Goal: Information Seeking & Learning: Compare options

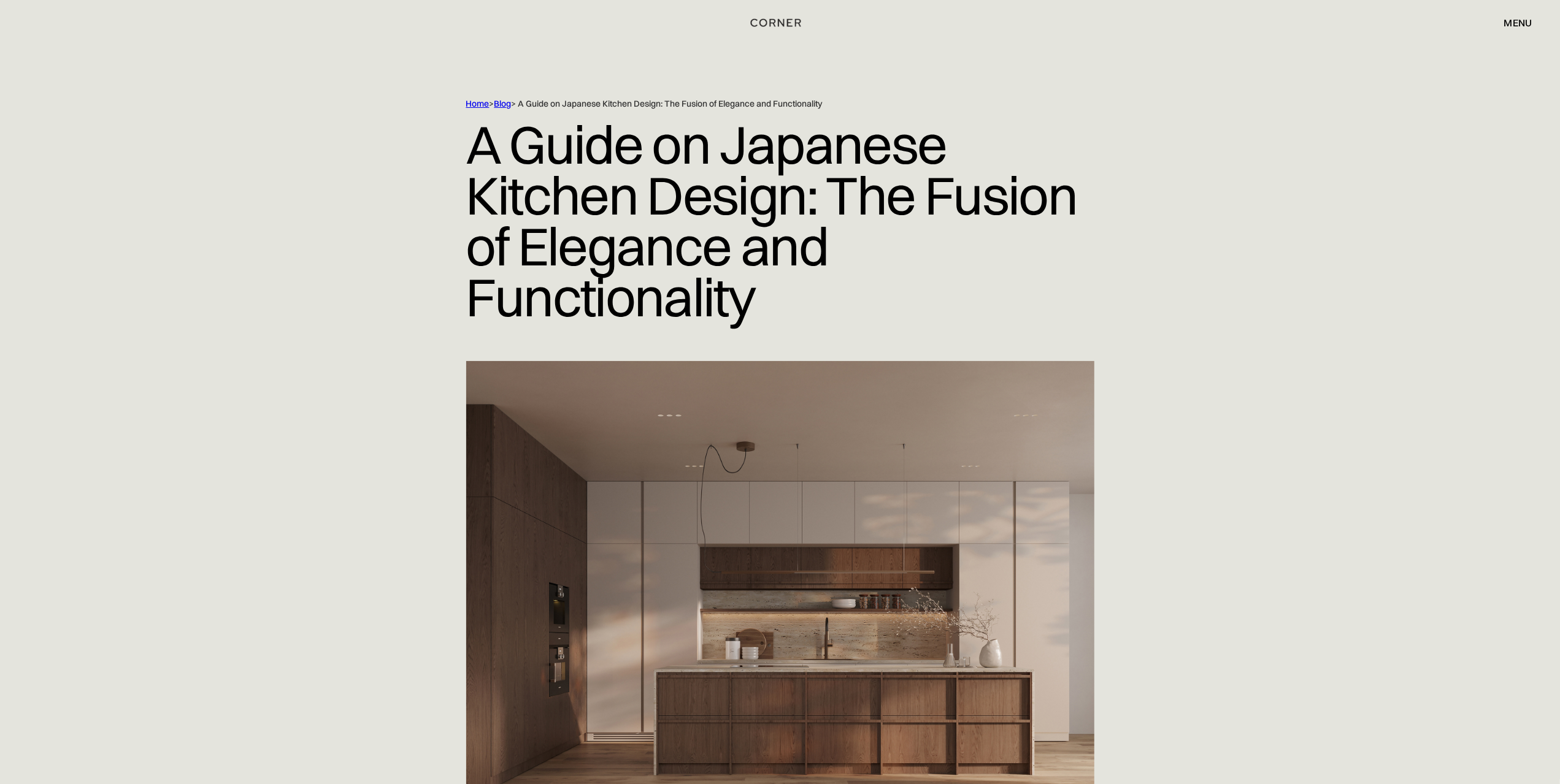
click at [1516, 21] on div "menu" at bounding box center [1519, 23] width 29 height 10
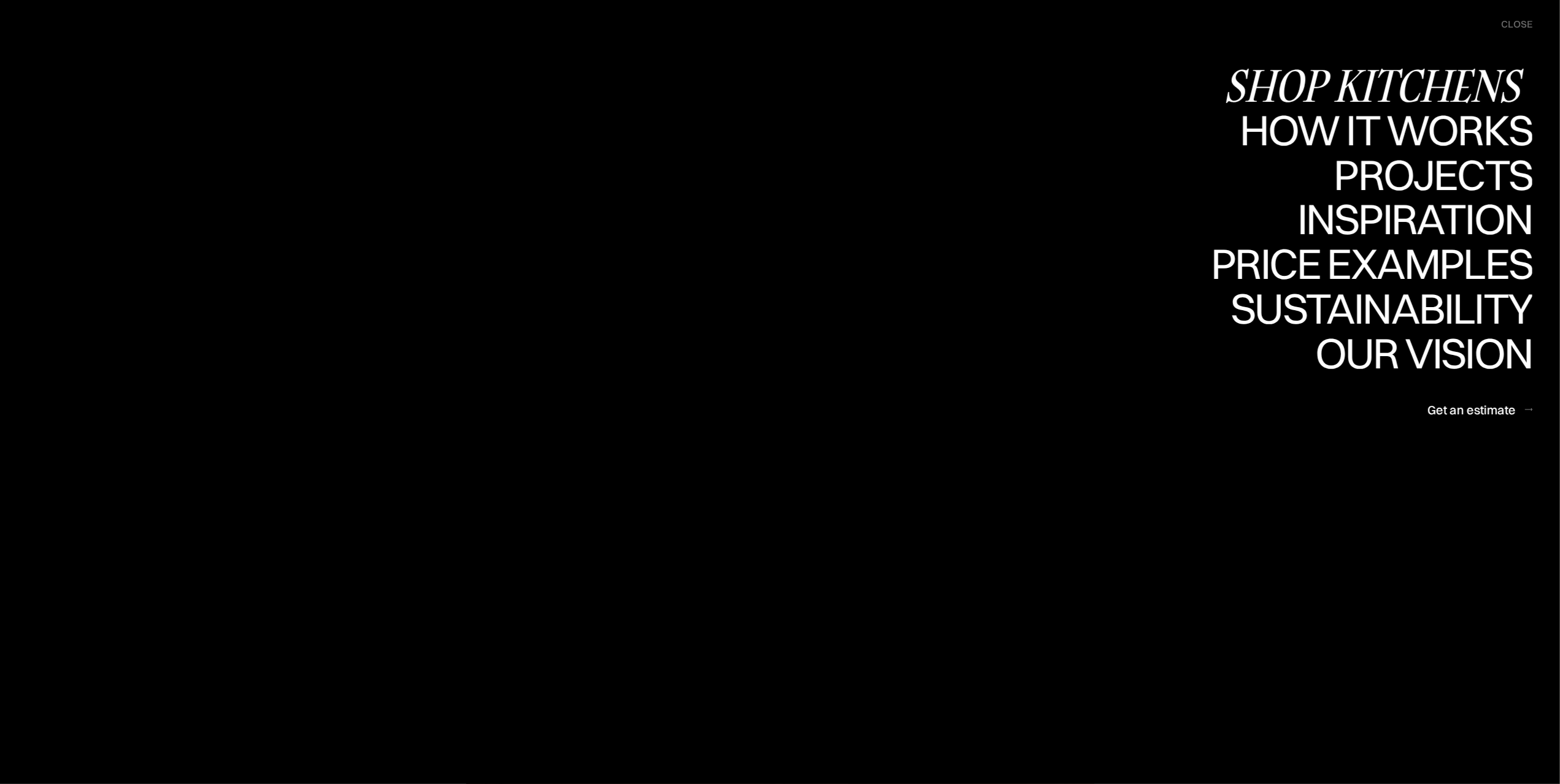
click at [1387, 81] on div "Shop Kitchens" at bounding box center [1378, 85] width 308 height 43
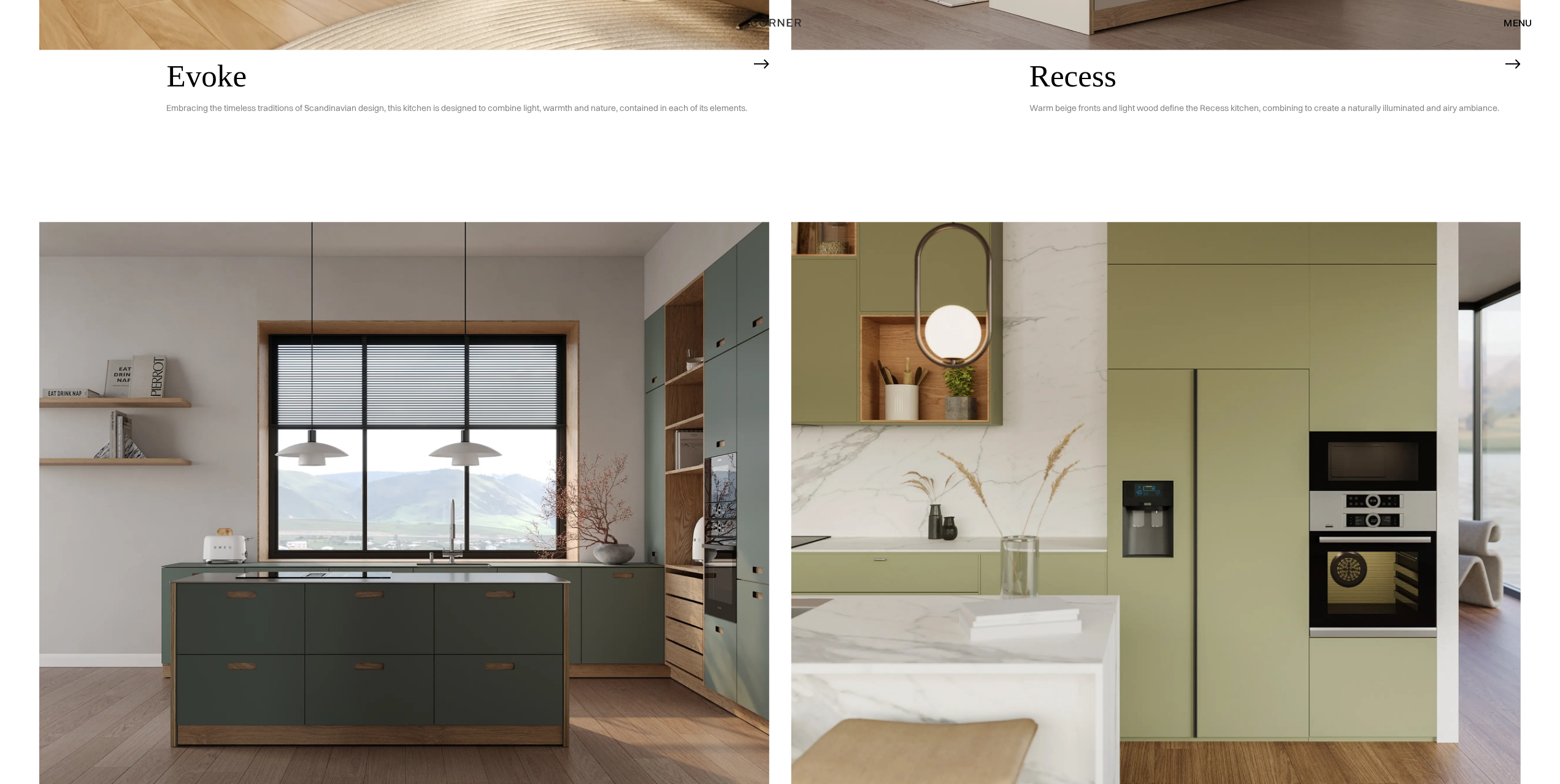
scroll to position [2575, 0]
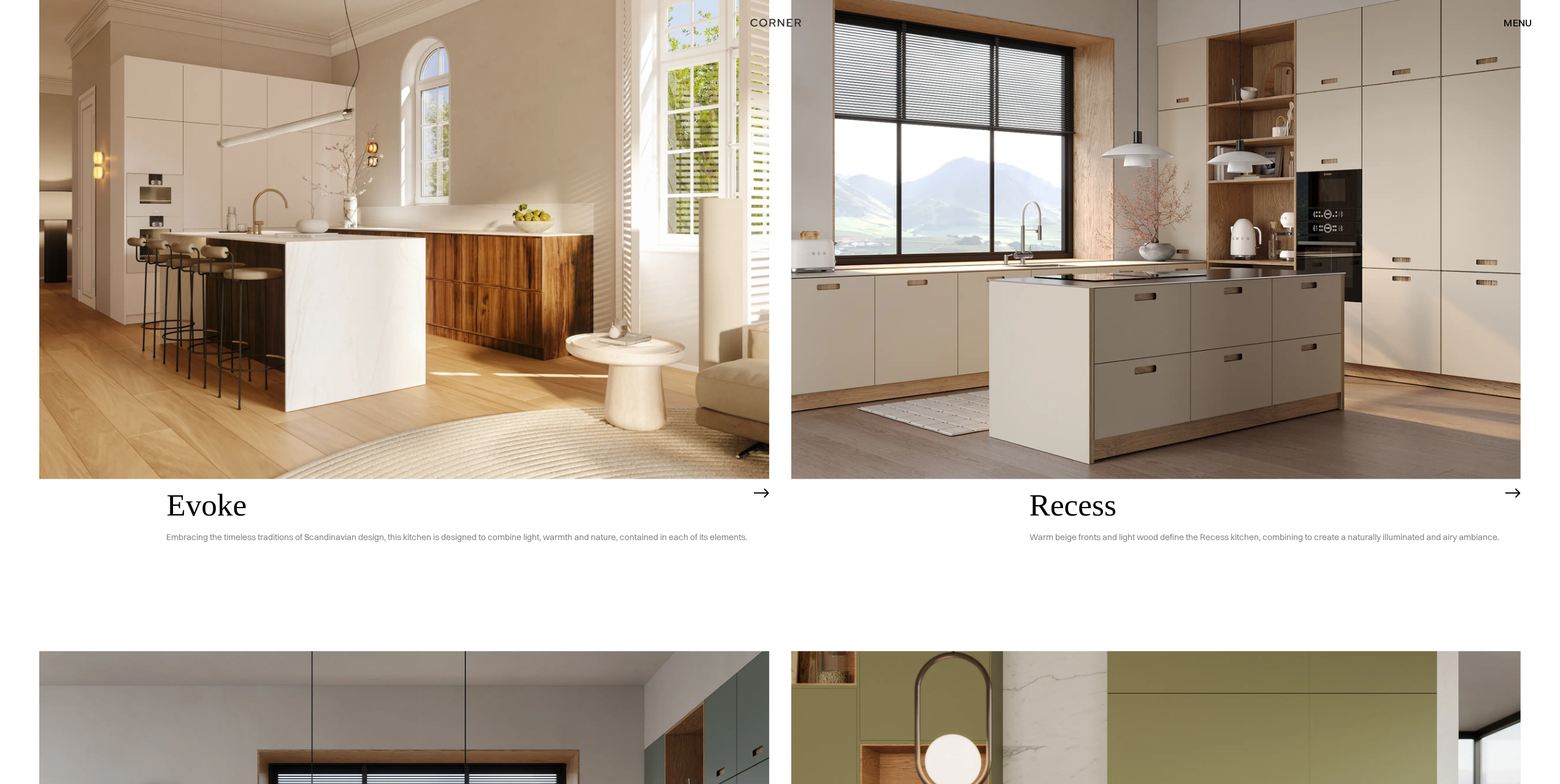
click at [1065, 347] on img at bounding box center [1156, 187] width 730 height 584
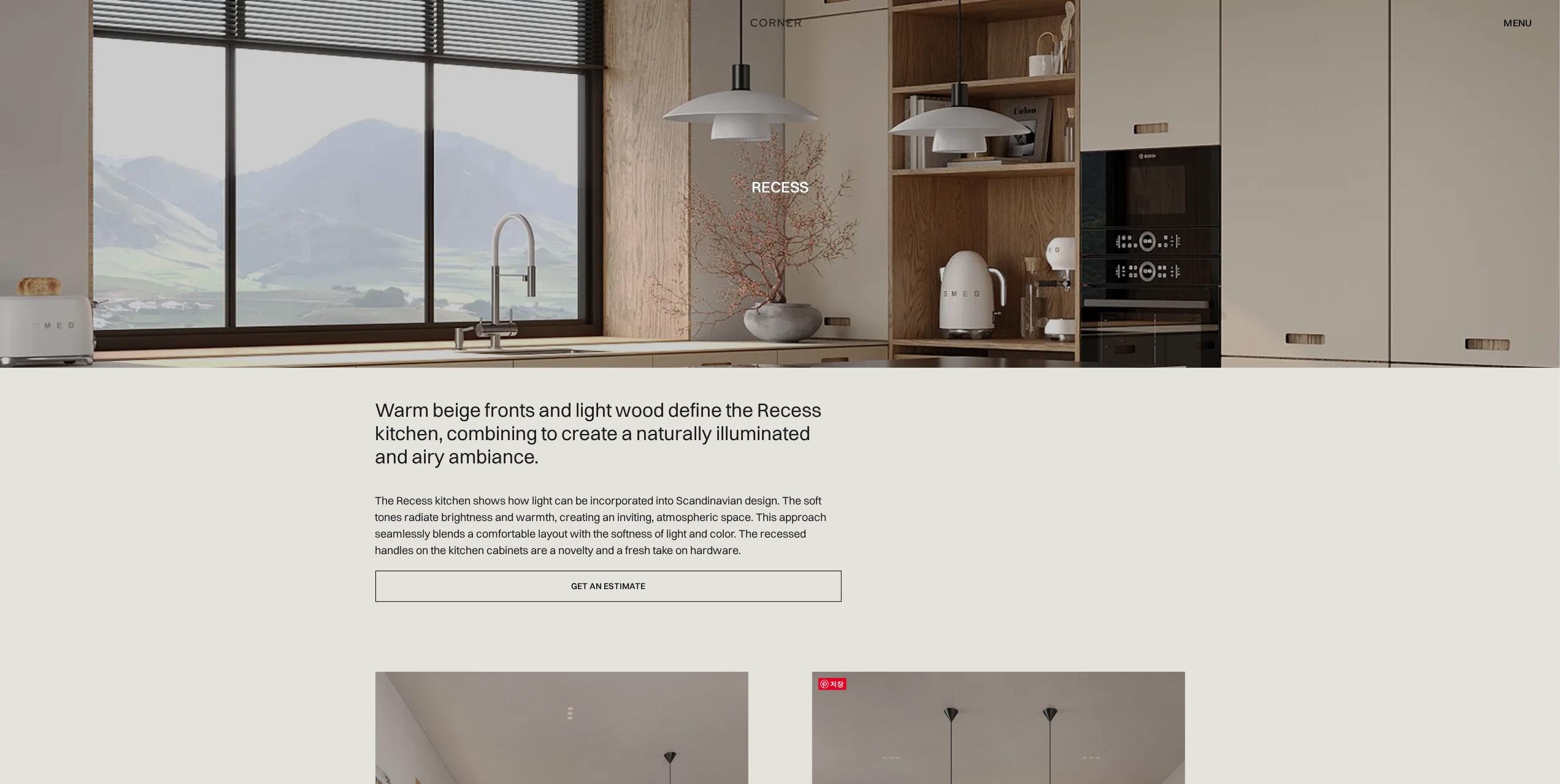
scroll to position [429, 0]
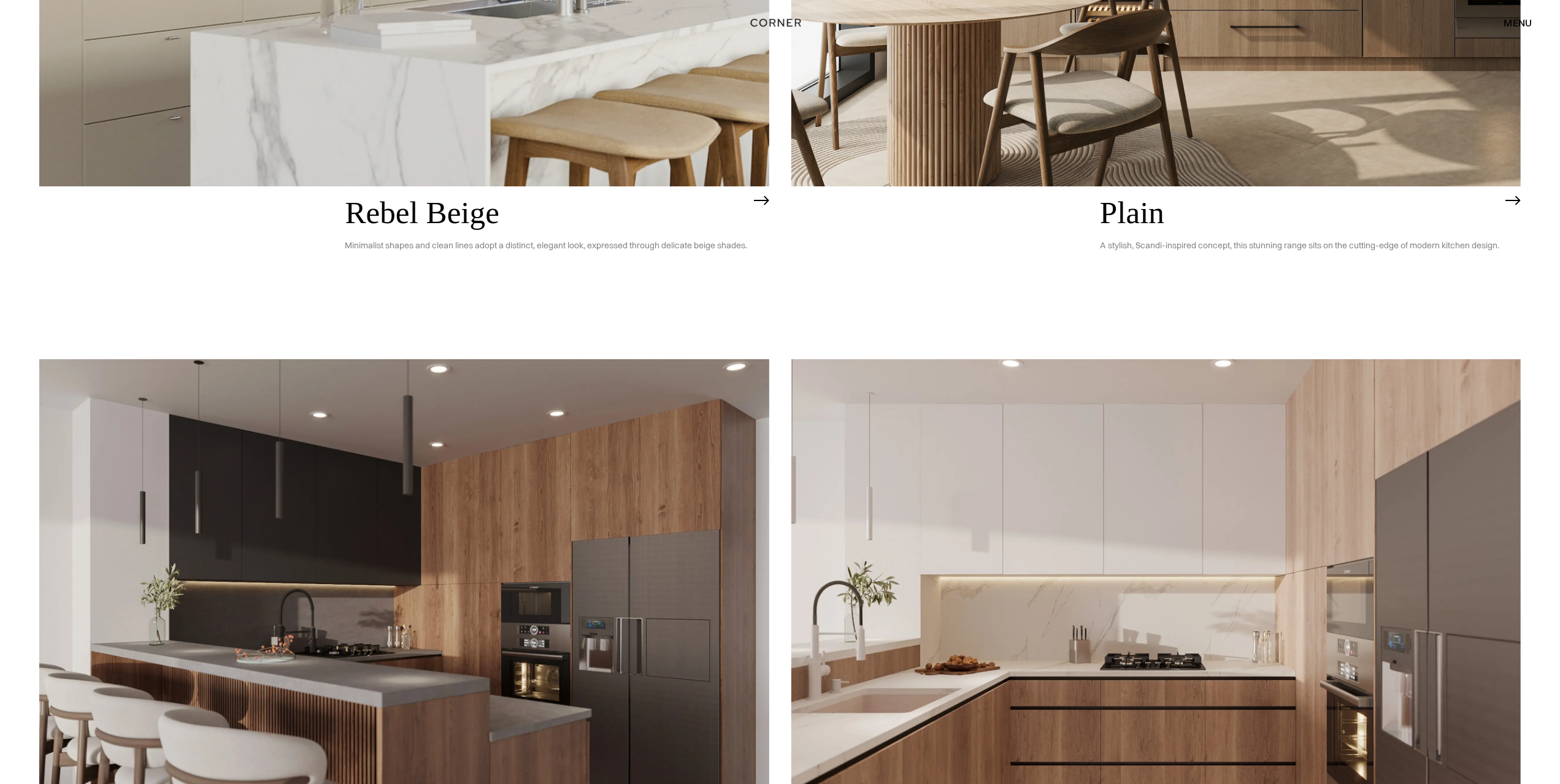
scroll to position [3889, 0]
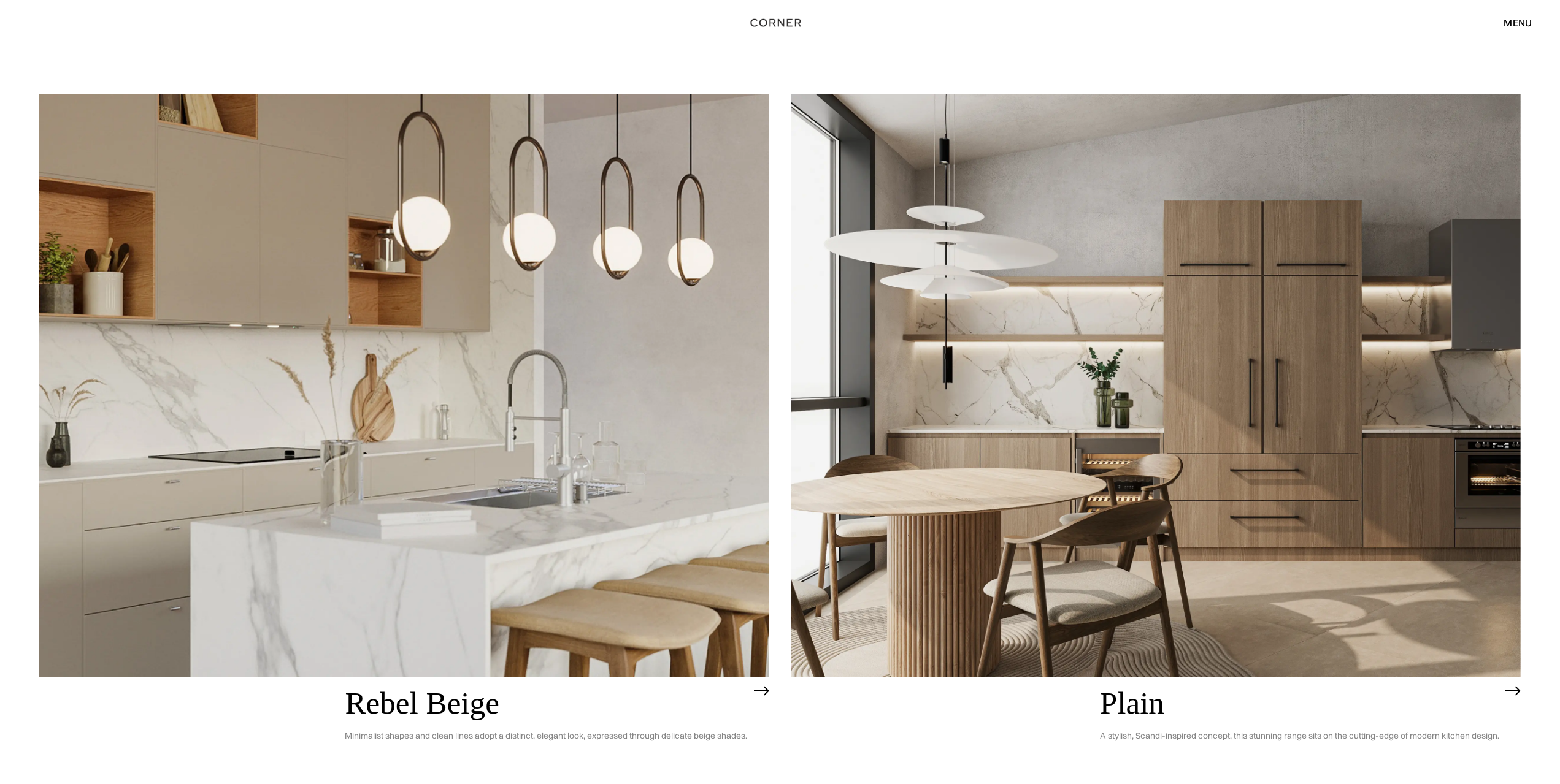
click at [643, 506] on img at bounding box center [404, 386] width 730 height 584
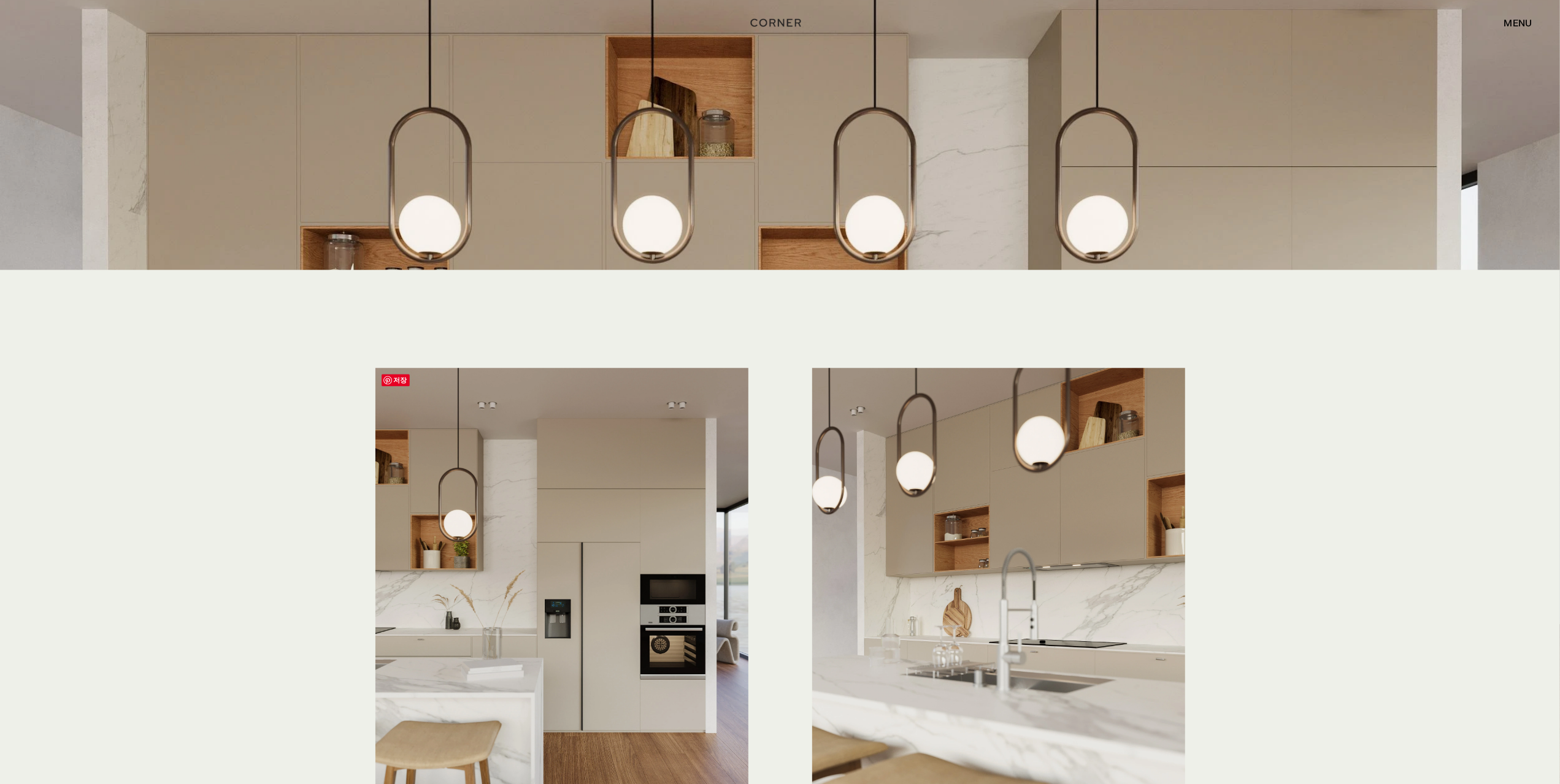
scroll to position [3373, 0]
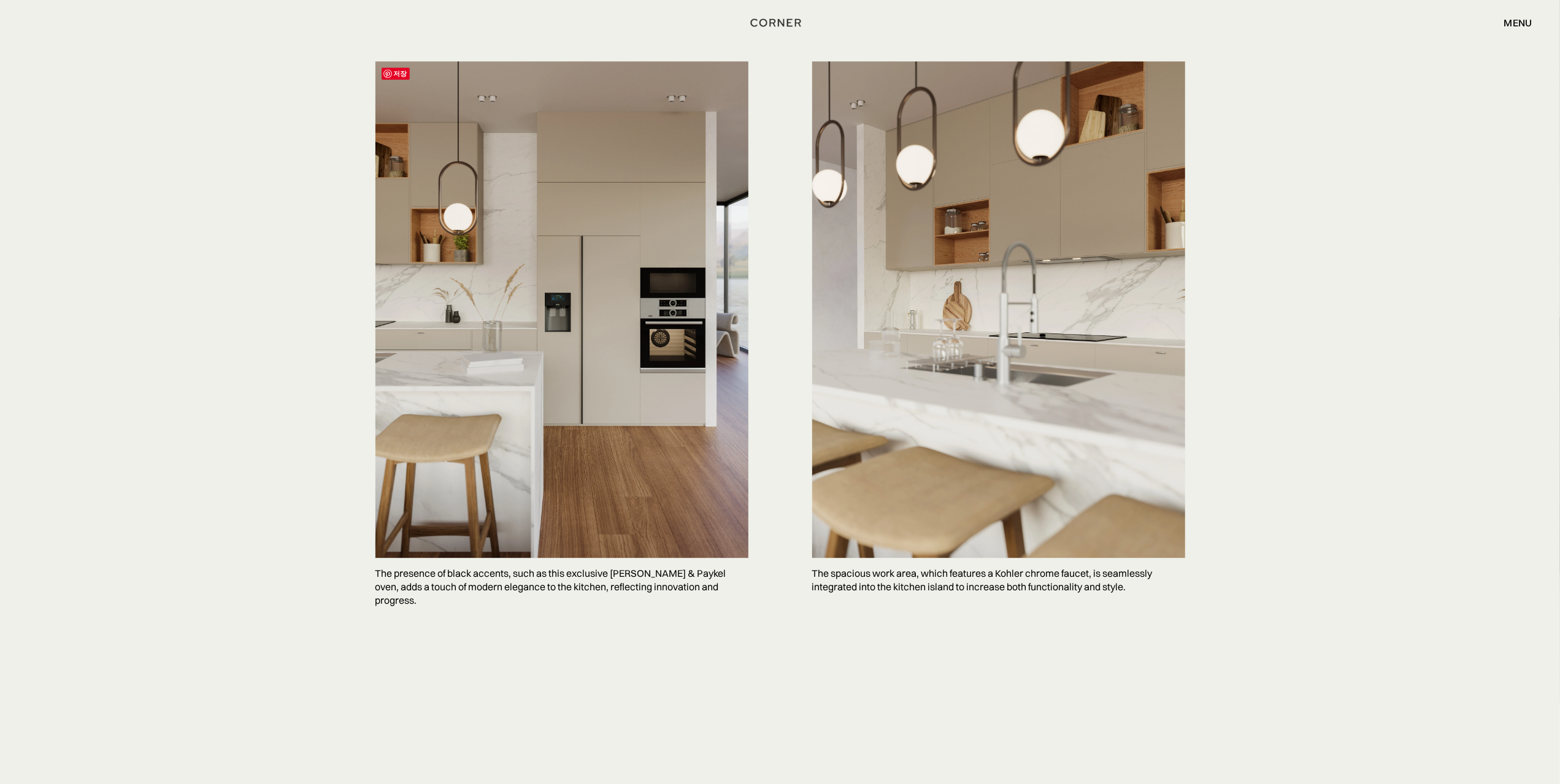
click at [528, 449] on img at bounding box center [562, 310] width 373 height 497
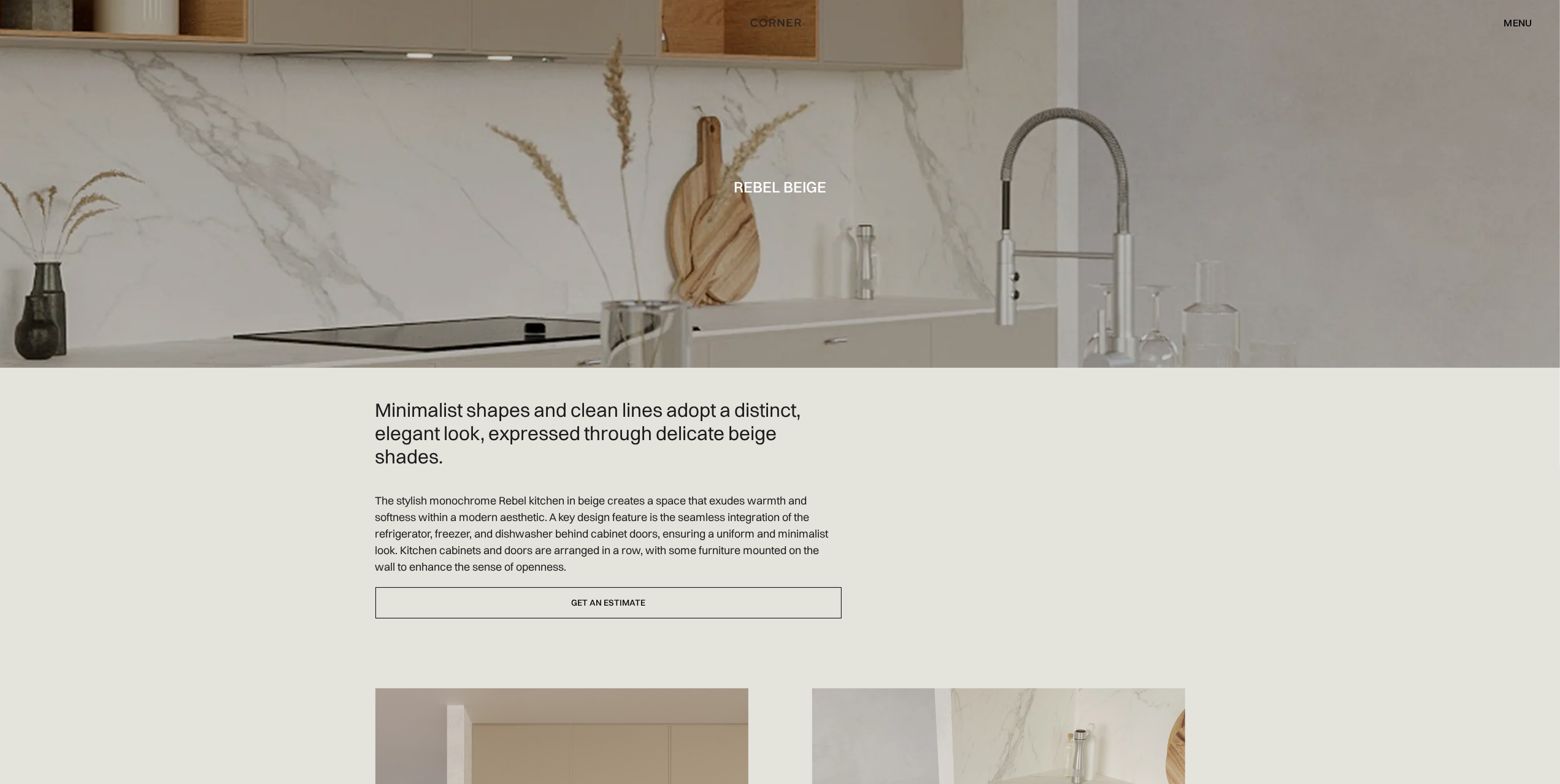
scroll to position [368, 0]
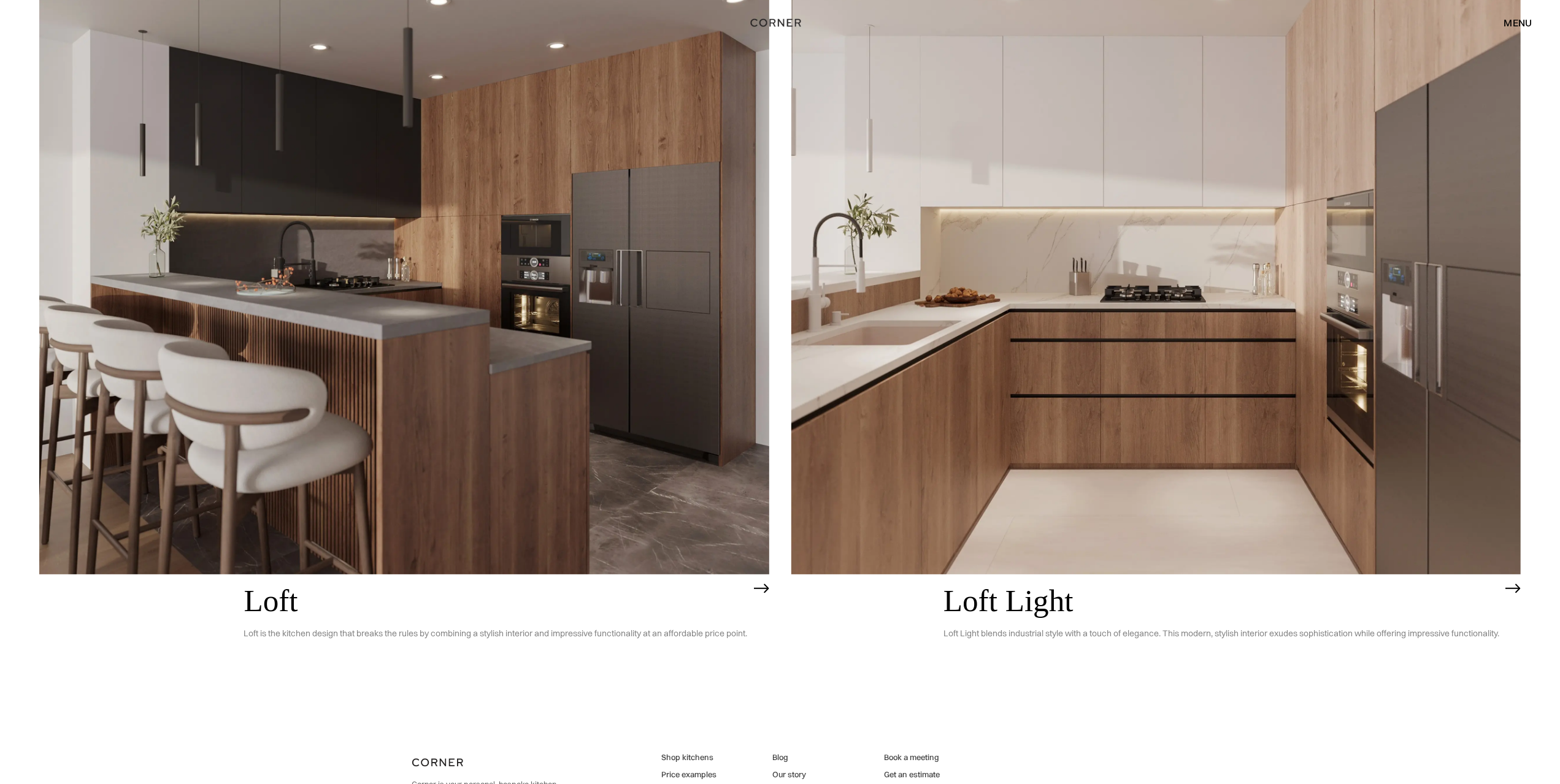
scroll to position [4870, 0]
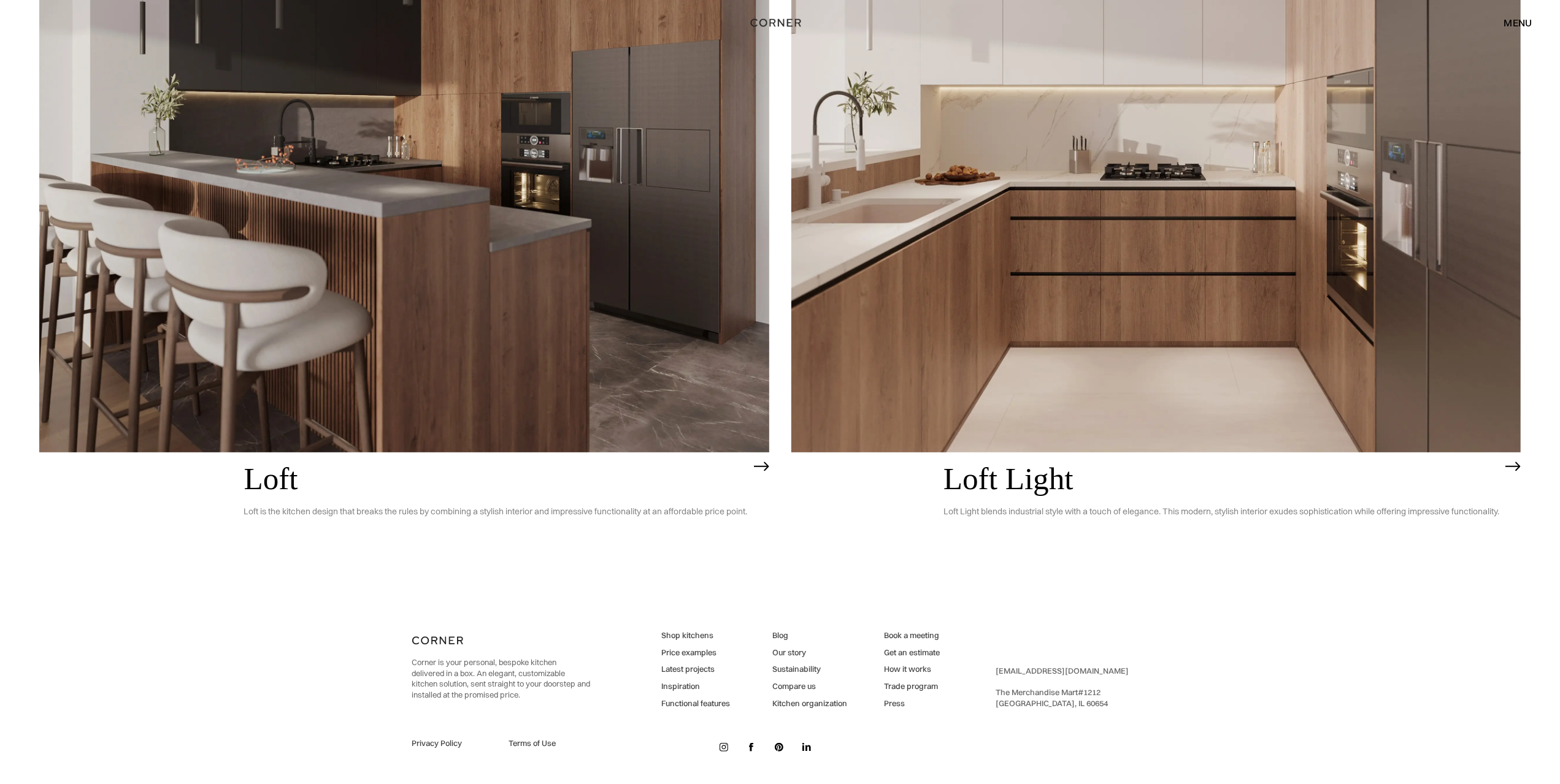
click at [916, 361] on img at bounding box center [1156, 161] width 730 height 584
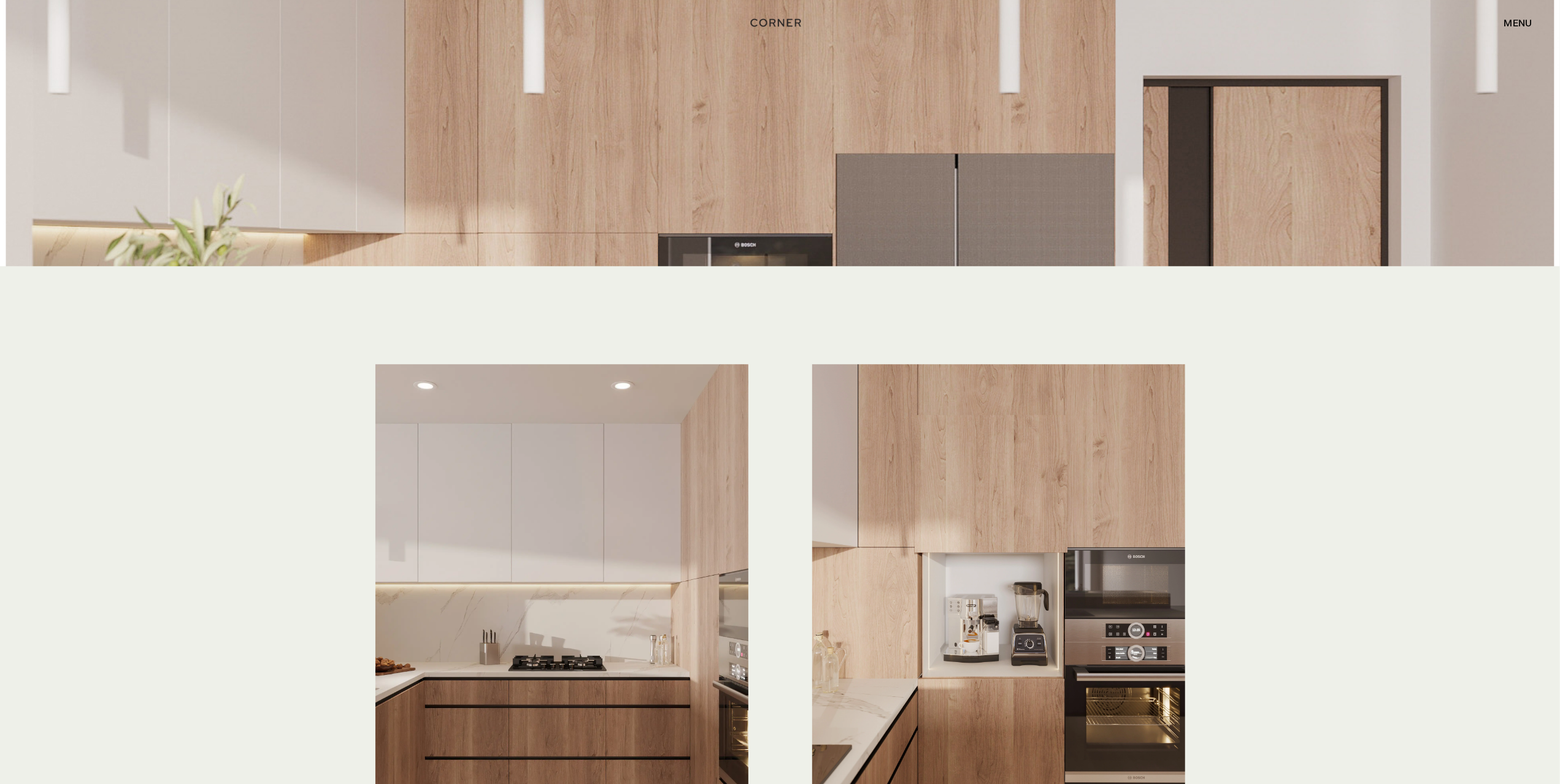
scroll to position [3557, 0]
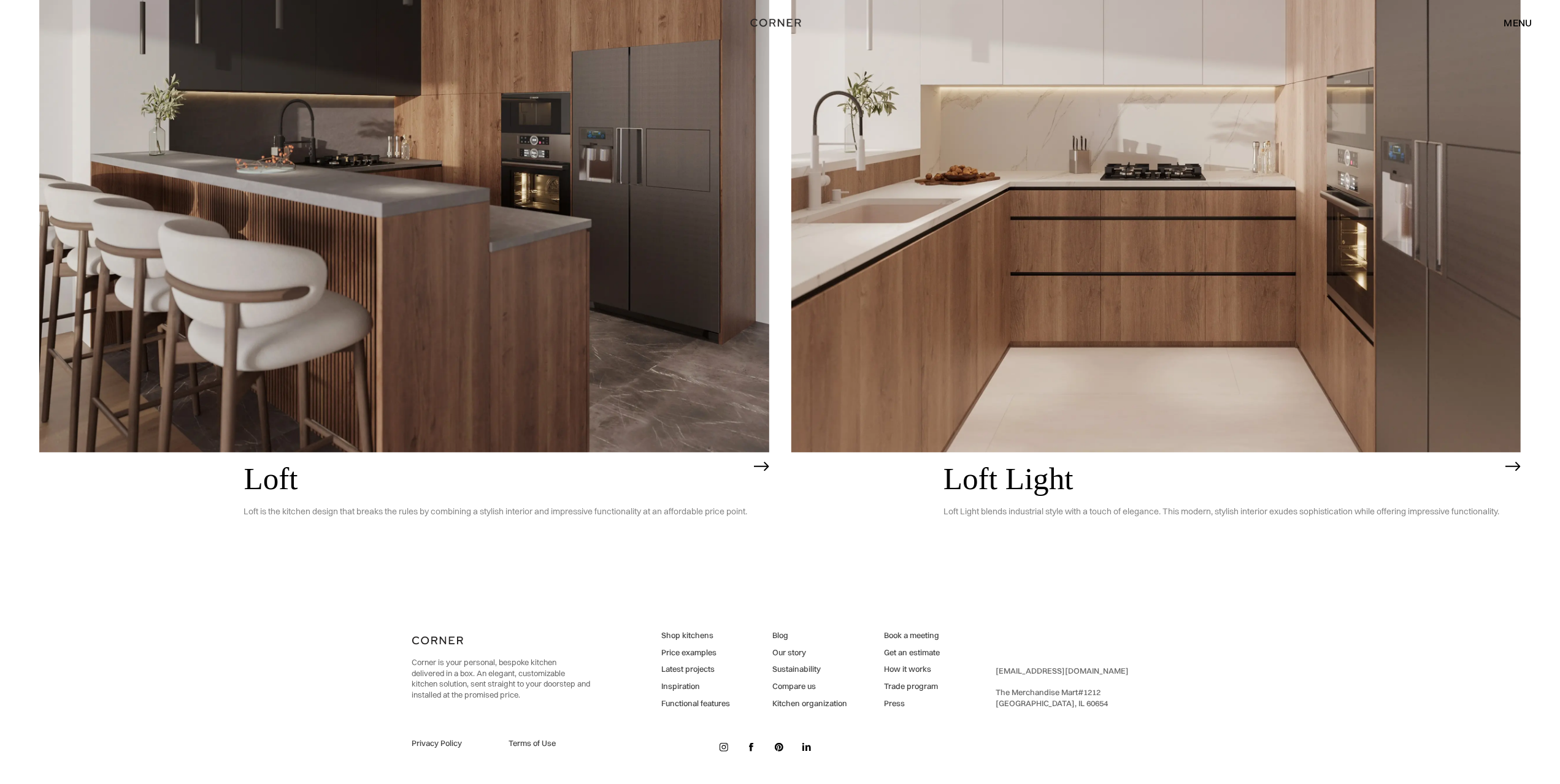
click at [1517, 469] on img at bounding box center [1512, 467] width 15 height 10
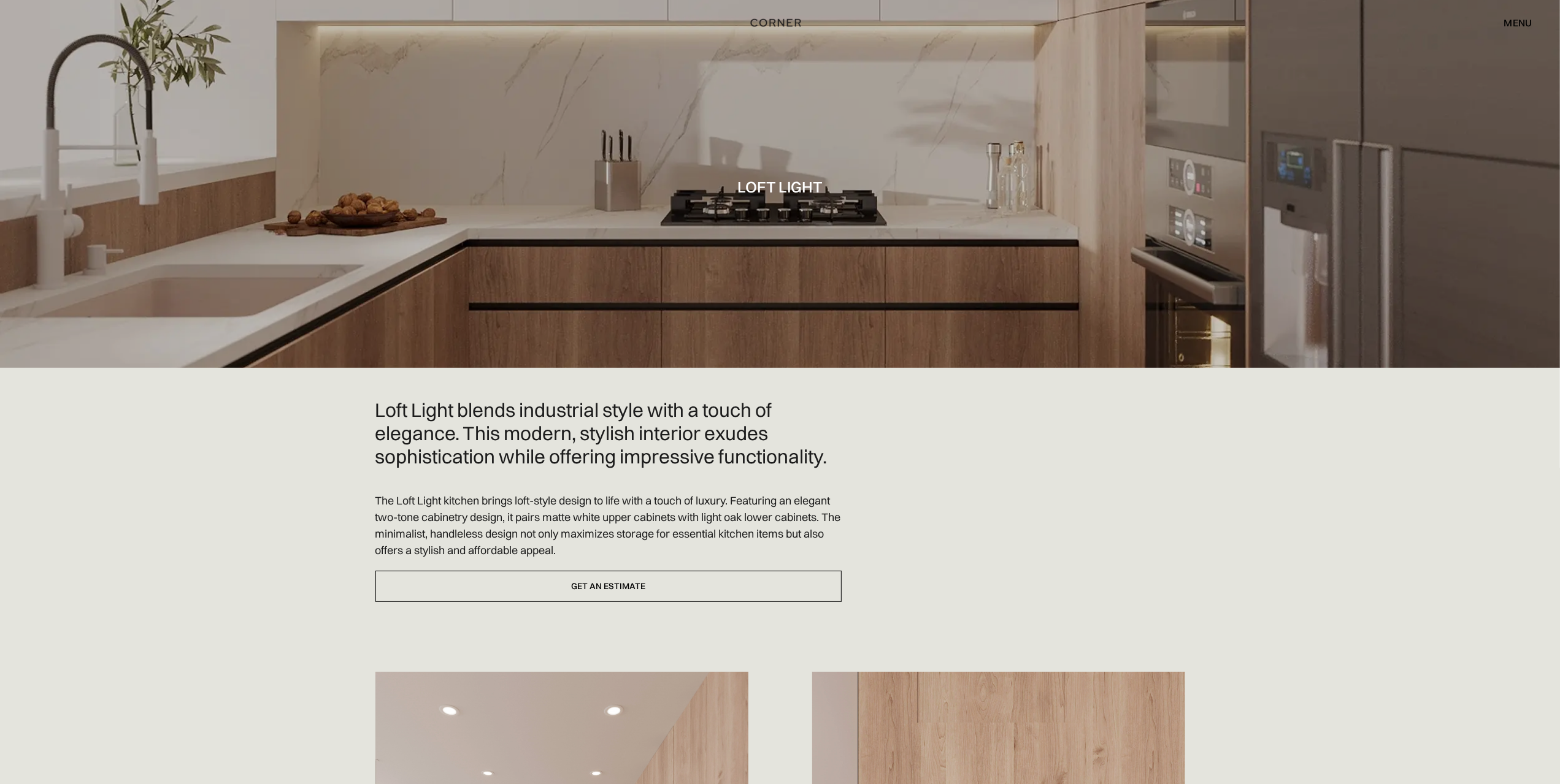
click at [1526, 24] on div "menu" at bounding box center [1519, 23] width 29 height 10
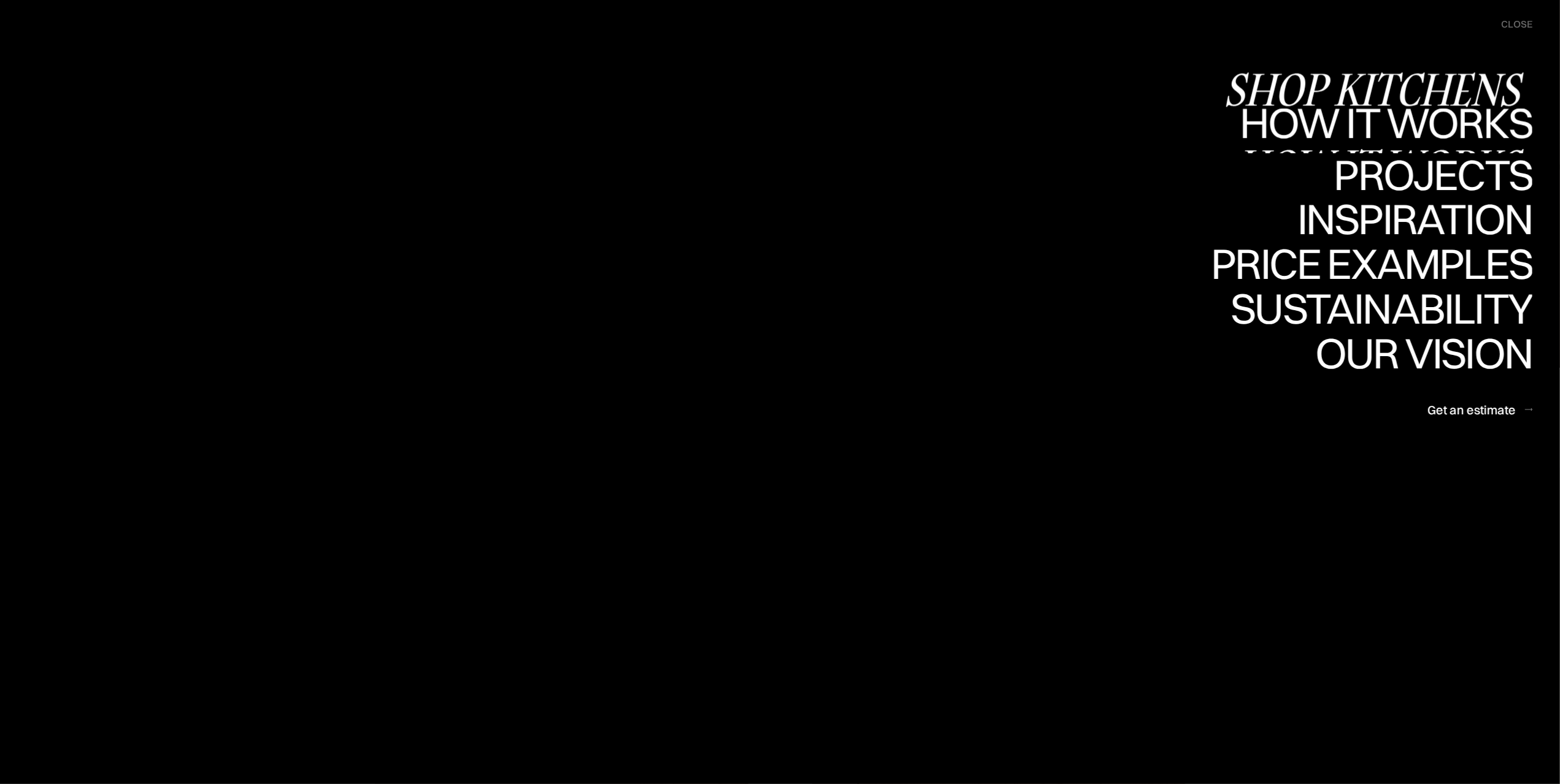
click at [1371, 91] on div "Shop Kitchens" at bounding box center [1378, 89] width 308 height 43
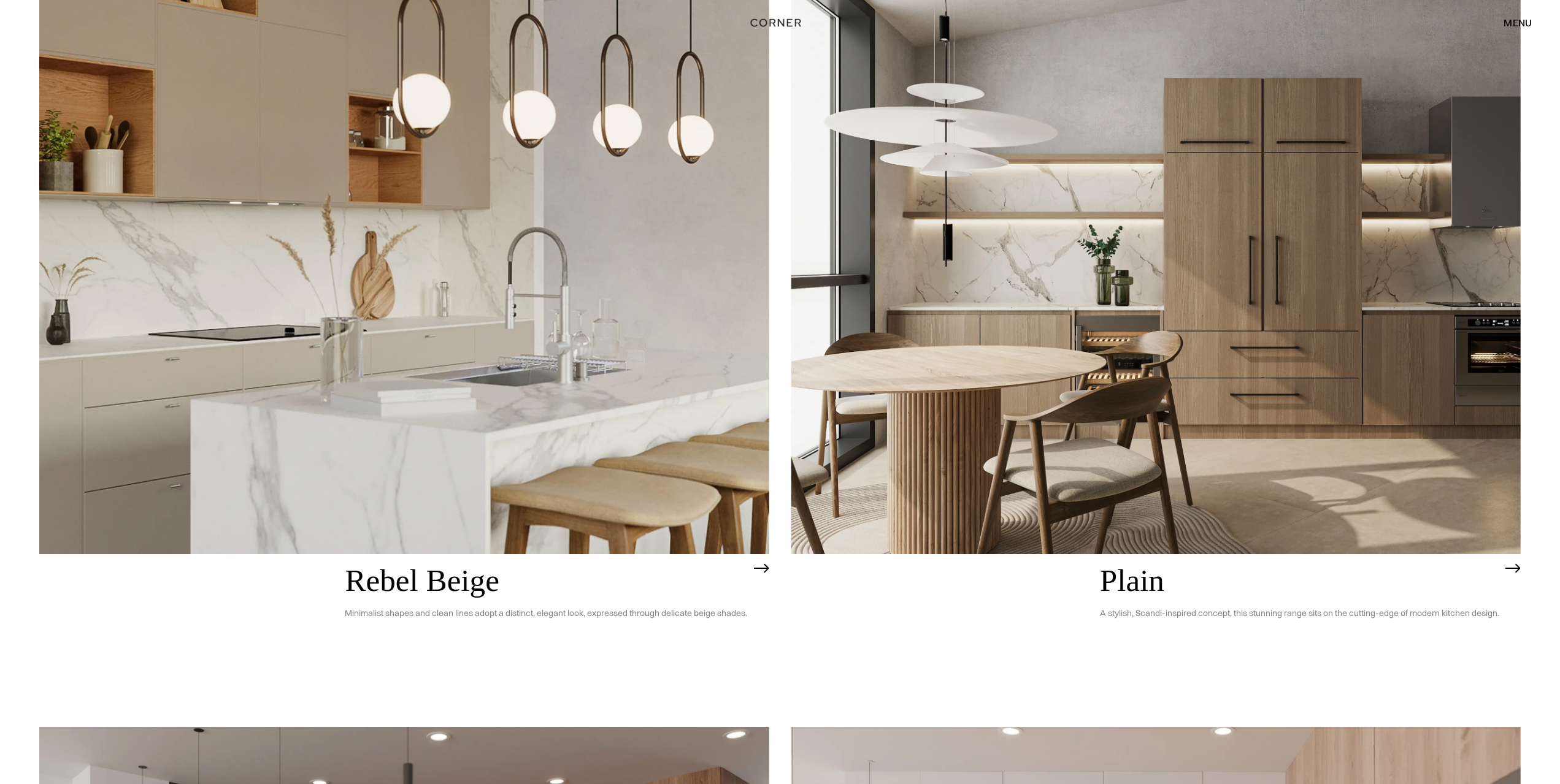
scroll to position [4135, 0]
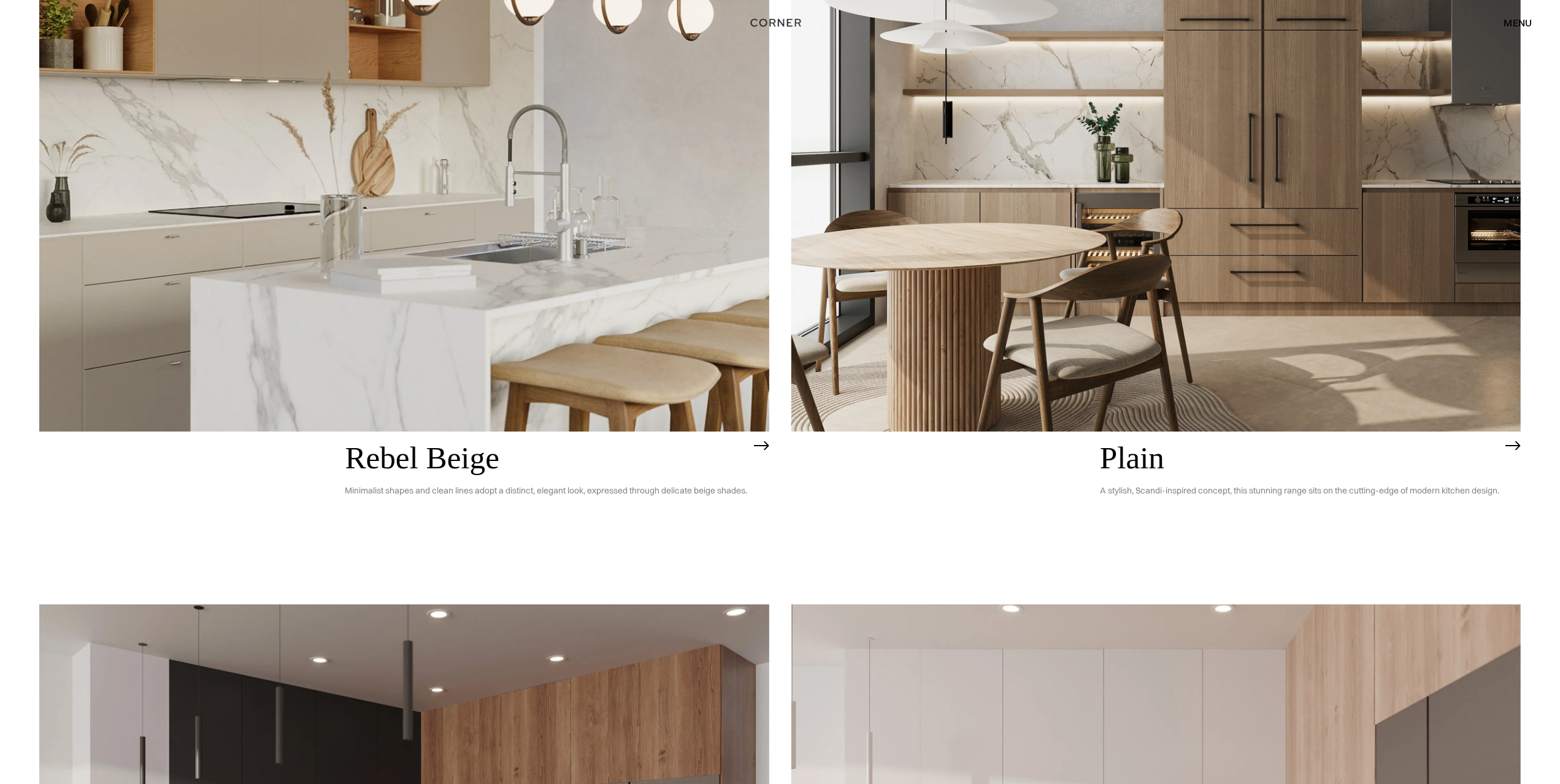
click at [703, 275] on img at bounding box center [404, 141] width 730 height 584
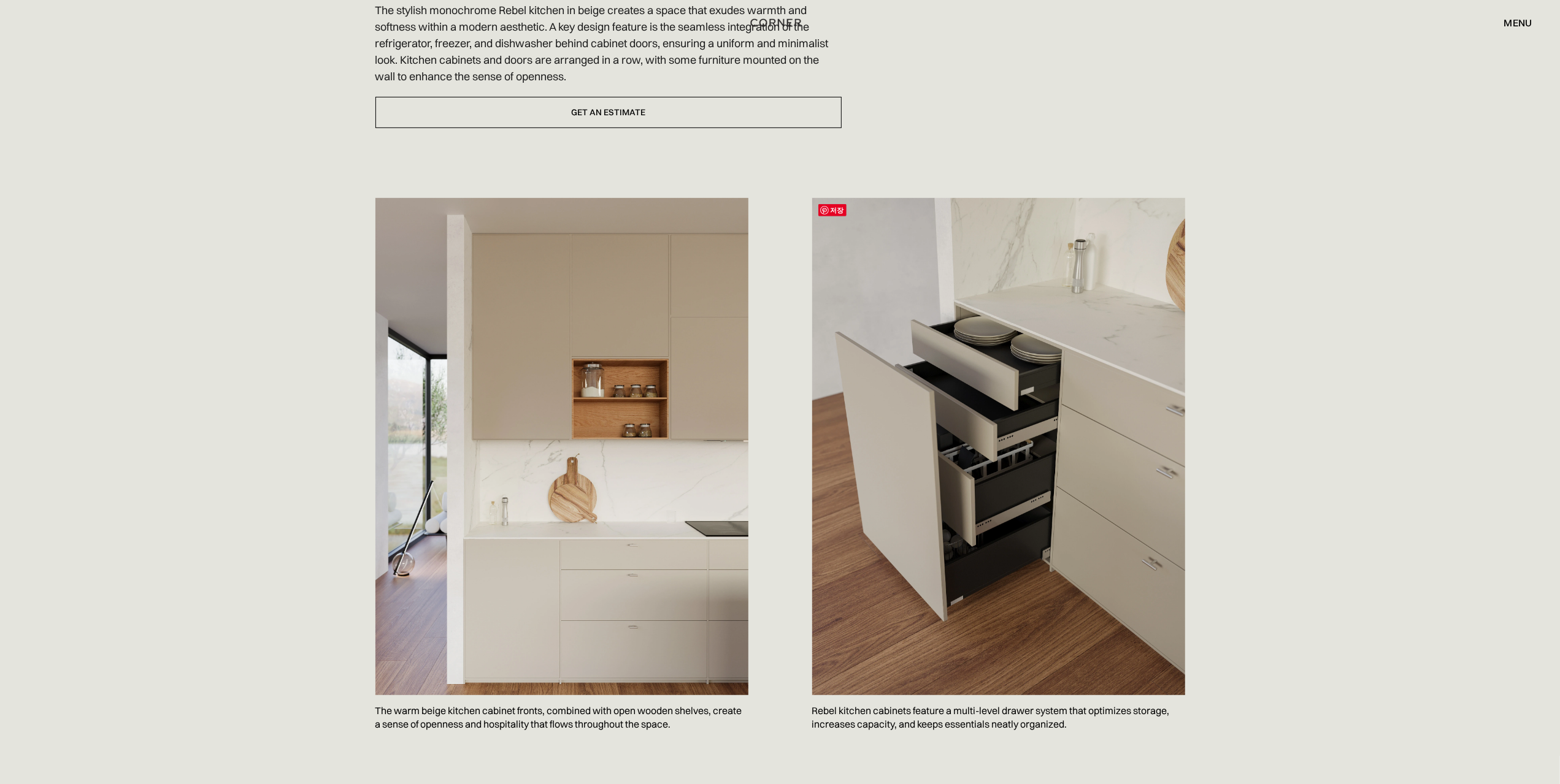
scroll to position [552, 0]
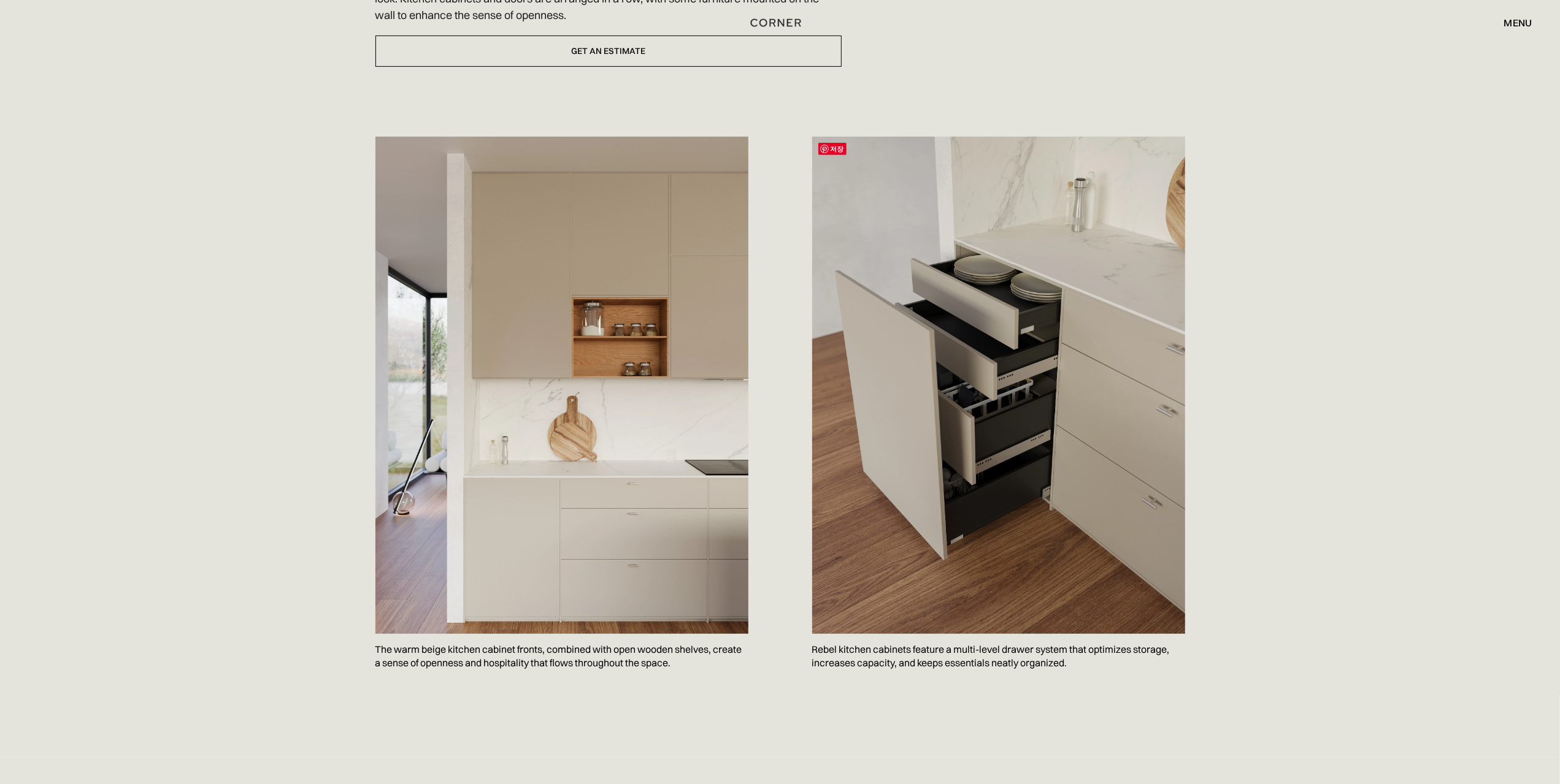
click at [995, 394] on img at bounding box center [998, 385] width 373 height 497
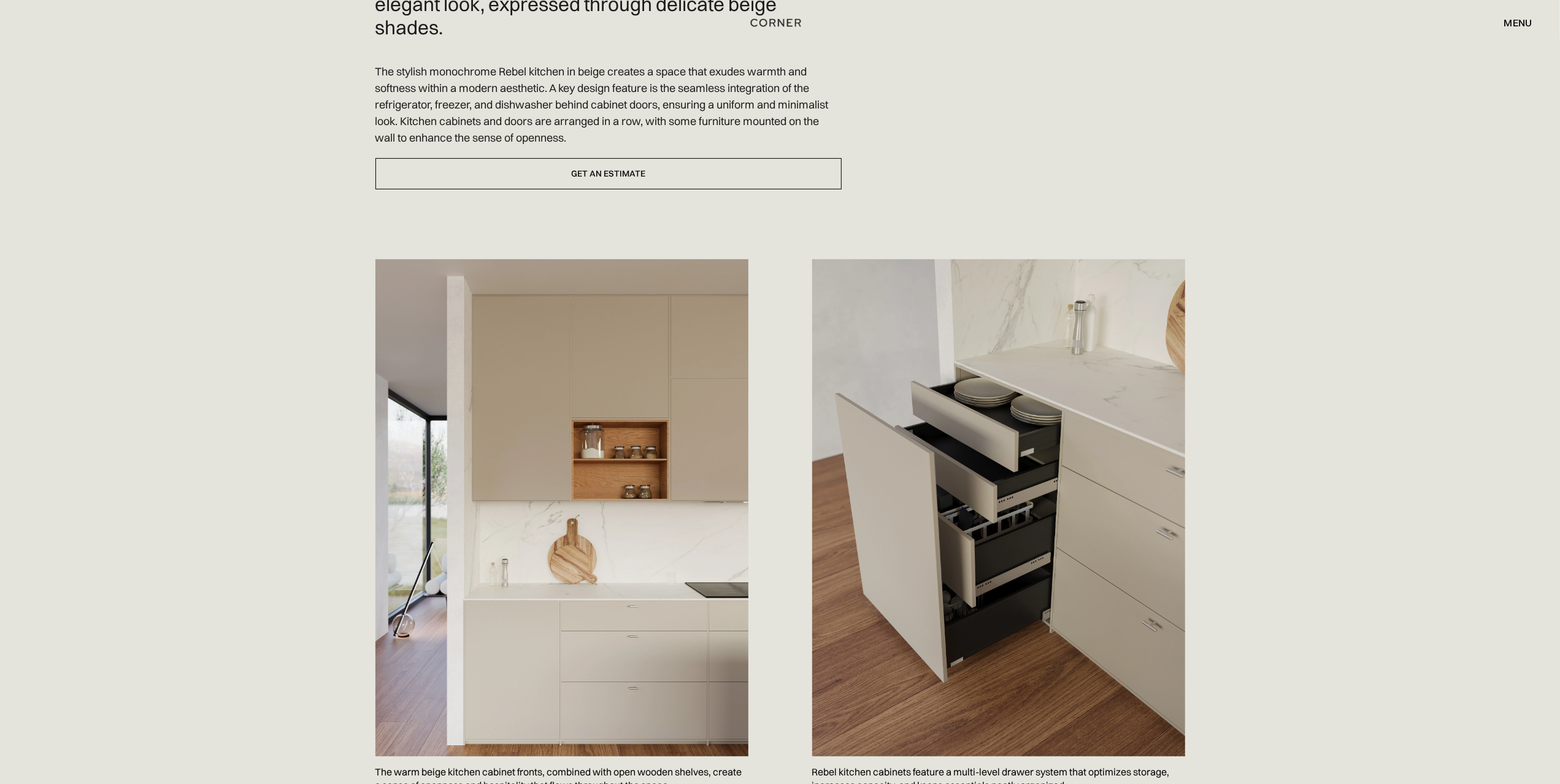
scroll to position [0, 0]
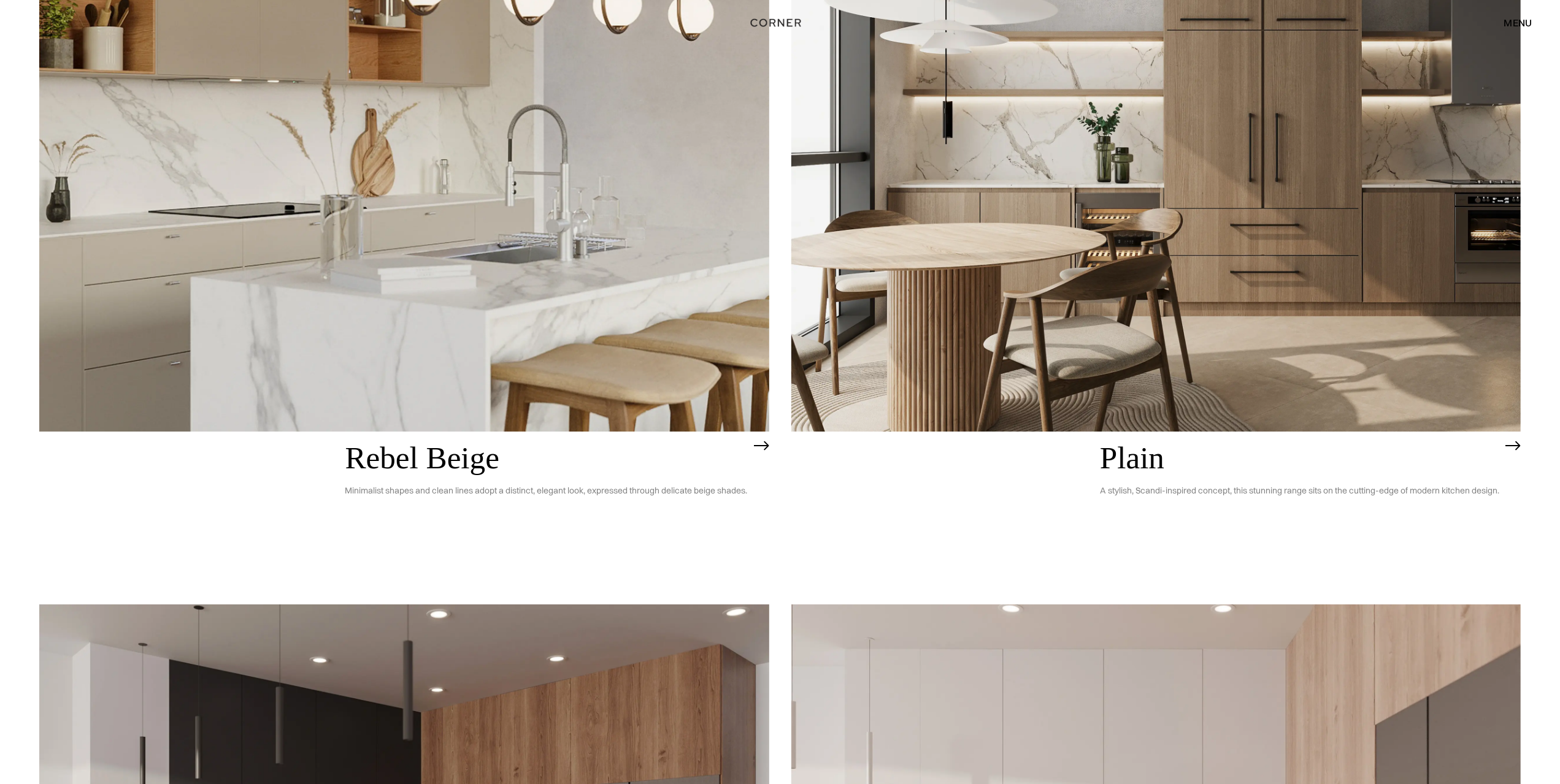
scroll to position [3644, 0]
